Goal: Complete application form: Complete application form

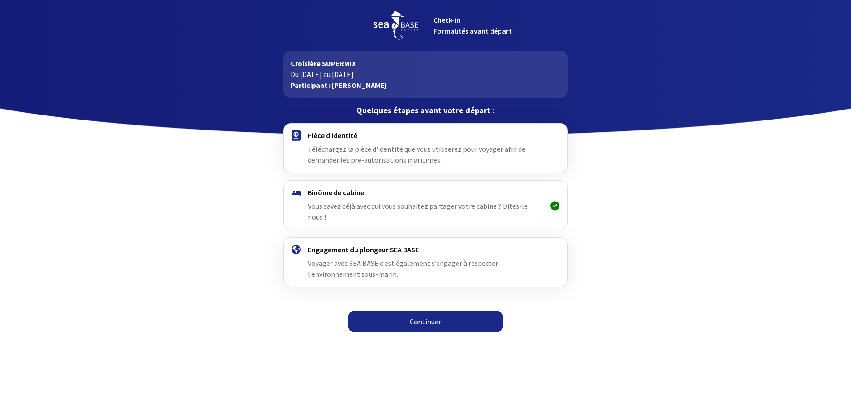
click at [404, 311] on link "Continuer" at bounding box center [425, 322] width 155 height 22
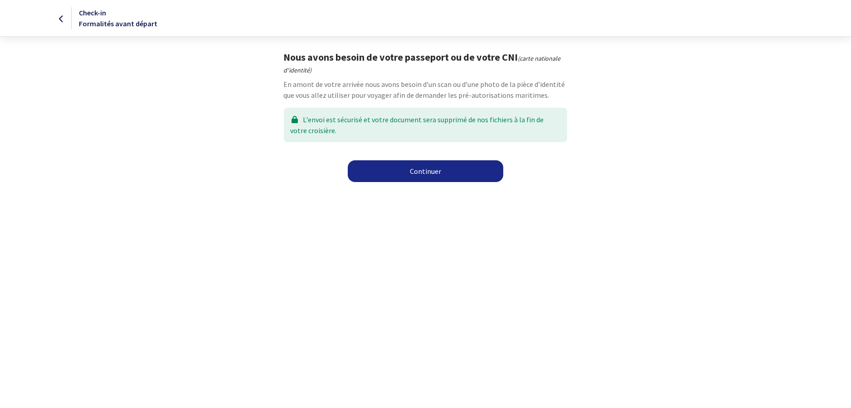
click at [412, 170] on link "Continuer" at bounding box center [425, 171] width 155 height 22
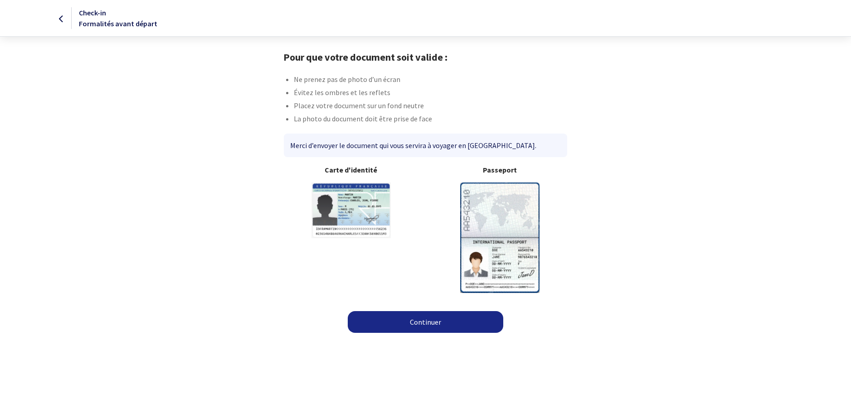
click at [417, 322] on link "Continuer" at bounding box center [425, 322] width 155 height 22
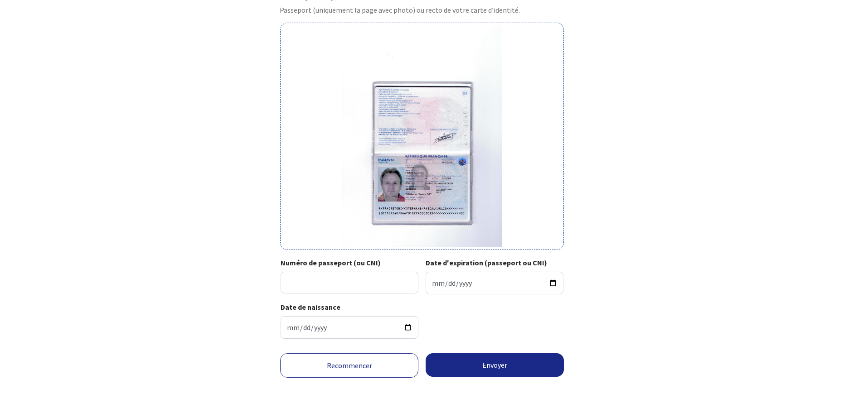
scroll to position [64, 0]
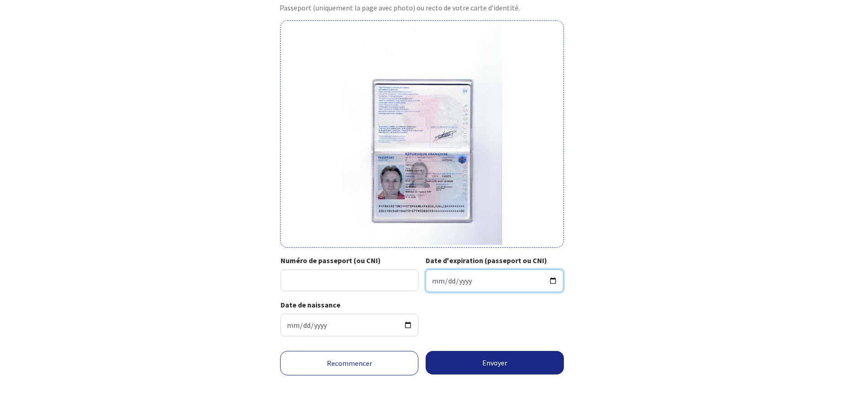
click at [467, 278] on input "Date d'expiration (passeport ou CNI)" at bounding box center [495, 281] width 138 height 23
click at [232, 321] on div "Votre passeport ou CNI Passeport (uniquement la page avec photo) ou recto de vo…" at bounding box center [422, 165] width 512 height 357
click at [438, 281] on input "Date d'expiration (passeport ou CNI)" at bounding box center [495, 281] width 138 height 23
click at [553, 279] on input "Date d'expiration (passeport ou CNI)" at bounding box center [495, 281] width 138 height 23
type input "2030-03-01"
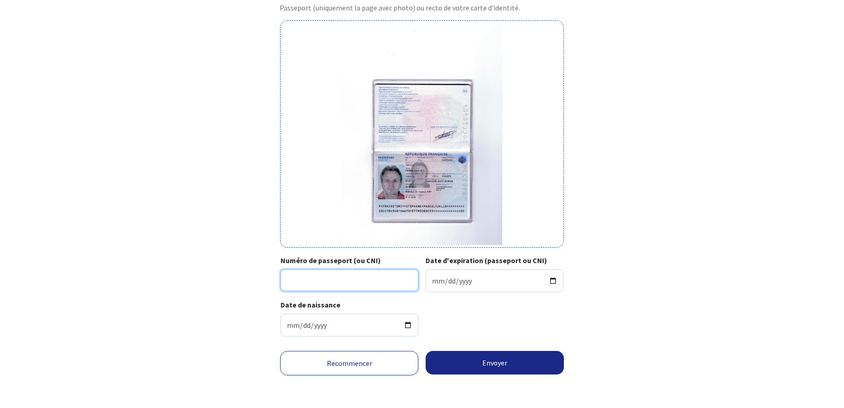
click at [362, 283] on input "Numéro de passeport (ou CNI)" at bounding box center [350, 281] width 138 height 22
type input "20CC10454"
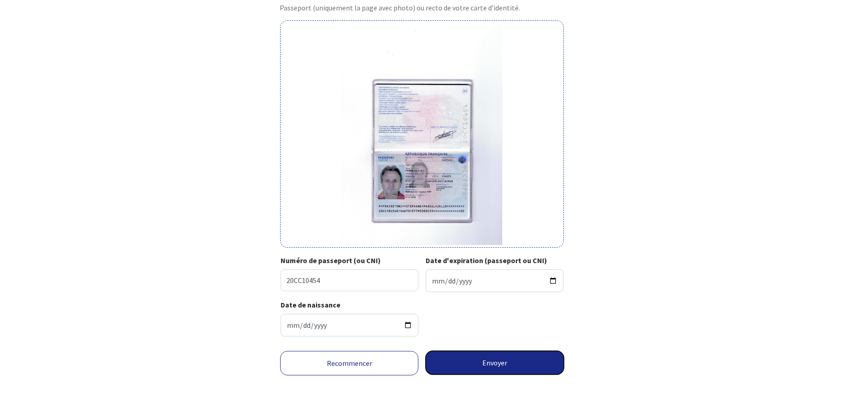
click at [464, 365] on button "Envoyer" at bounding box center [495, 363] width 138 height 24
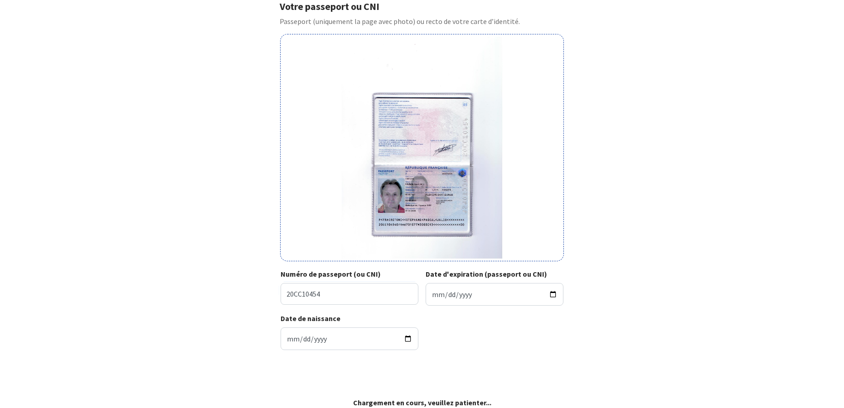
scroll to position [51, 0]
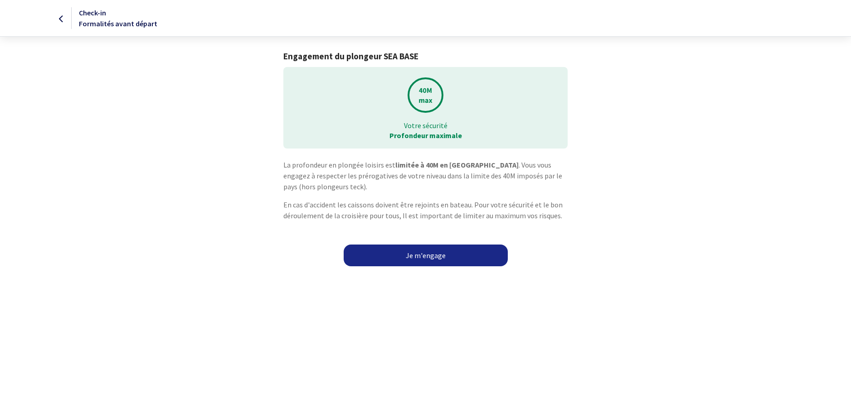
click at [432, 257] on link "Je m'engage" at bounding box center [426, 256] width 164 height 22
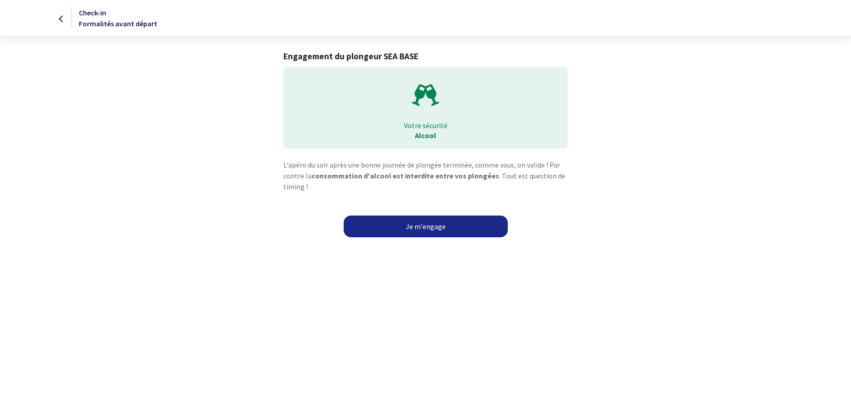
click at [424, 231] on link "Je m'engage" at bounding box center [426, 227] width 164 height 22
click at [407, 226] on link "Je m'engage" at bounding box center [426, 227] width 164 height 22
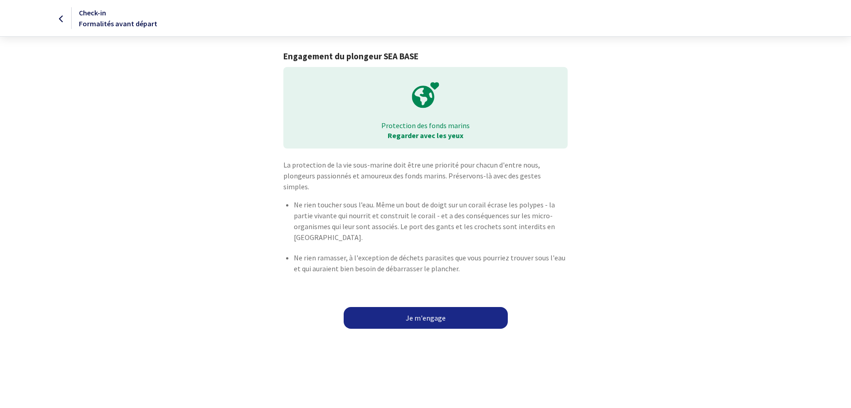
click at [417, 310] on link "Je m'engage" at bounding box center [426, 318] width 164 height 22
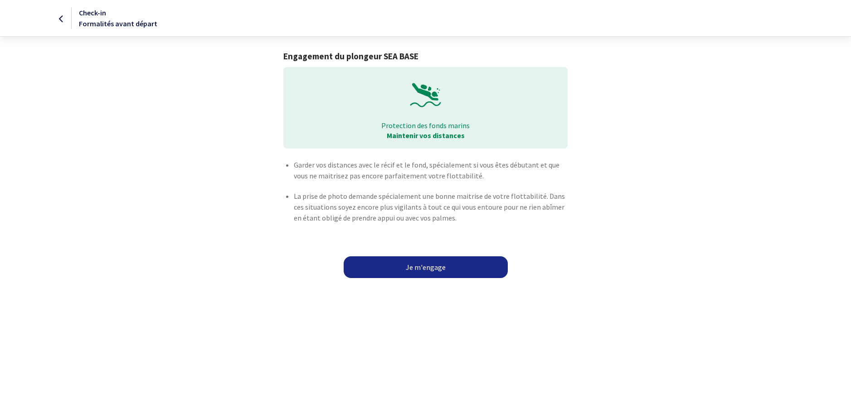
click at [435, 269] on link "Je m'engage" at bounding box center [426, 268] width 164 height 22
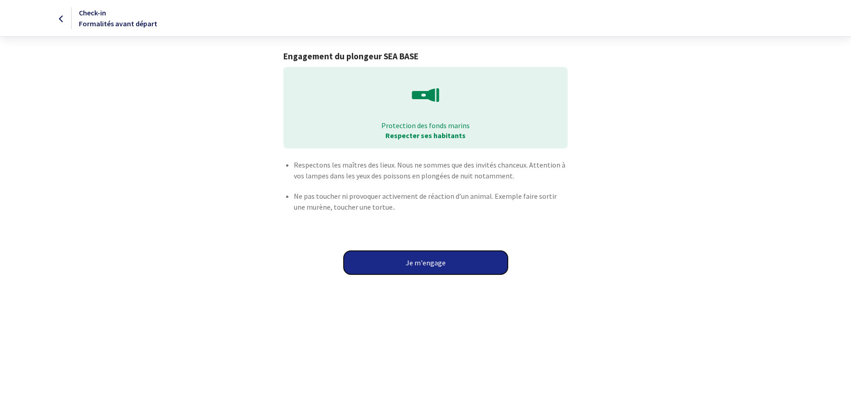
click at [435, 269] on button "Je m'engage" at bounding box center [426, 263] width 164 height 24
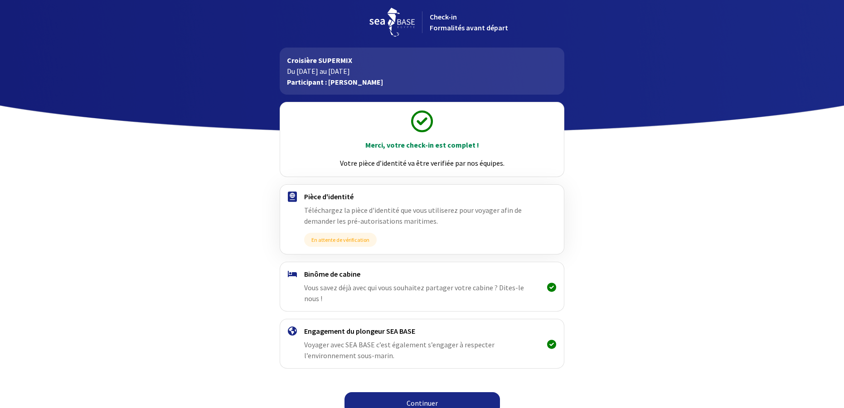
scroll to position [4, 0]
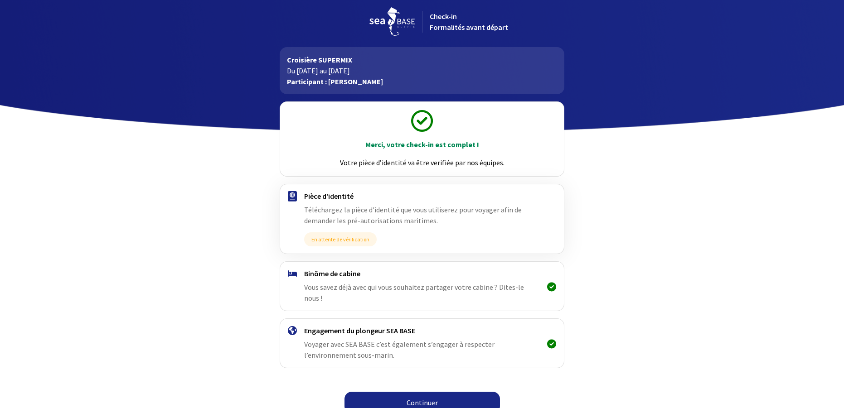
click at [424, 394] on link "Continuer" at bounding box center [422, 403] width 155 height 22
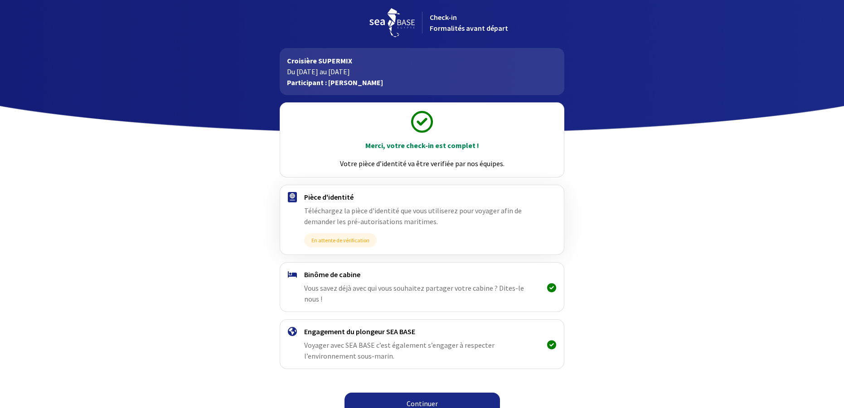
scroll to position [4, 0]
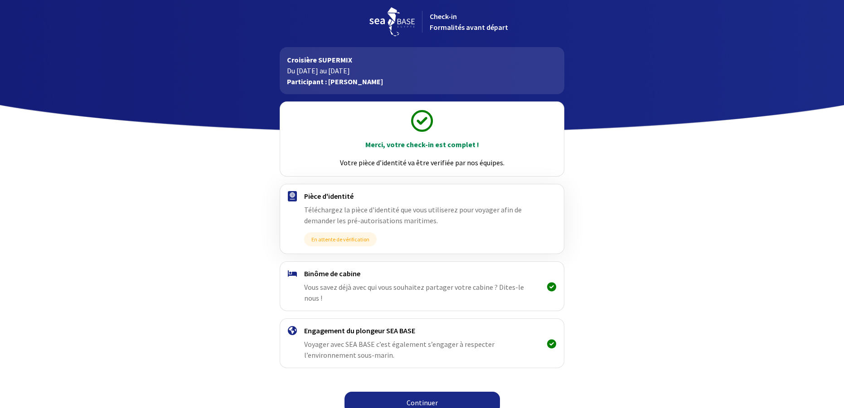
click at [411, 392] on link "Continuer" at bounding box center [422, 403] width 155 height 22
